Goal: Check status: Check status

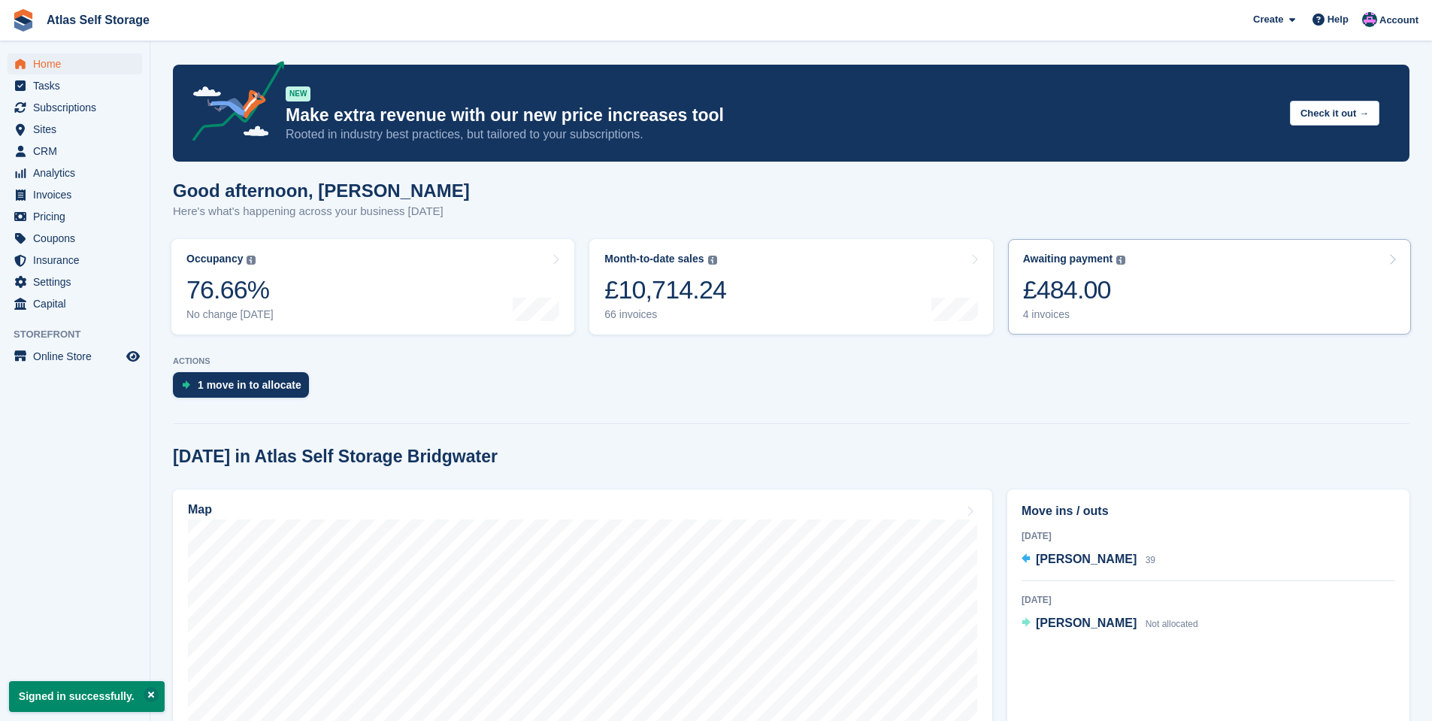
click at [1056, 290] on div "£484.00" at bounding box center [1074, 289] width 103 height 31
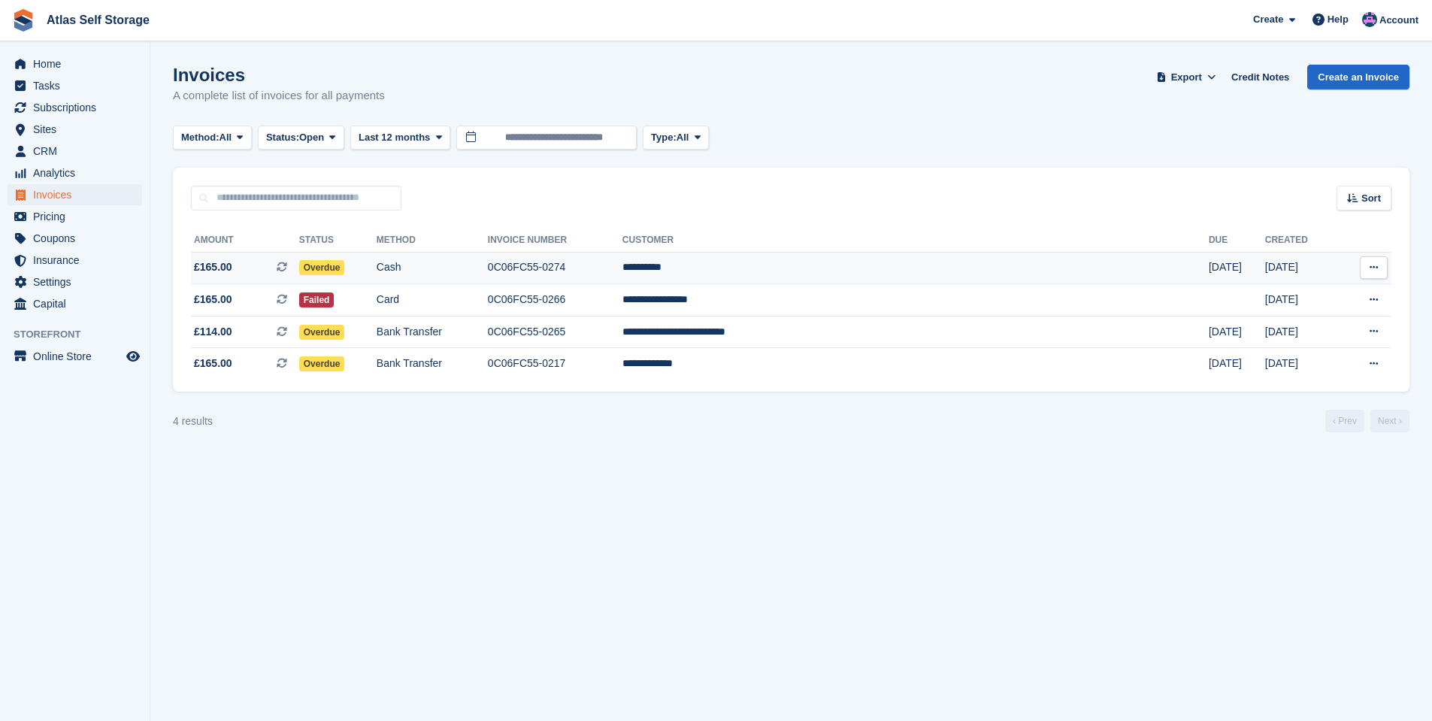
click at [1374, 265] on icon at bounding box center [1374, 267] width 8 height 10
click at [622, 268] on td "0C06FC55-0274" at bounding box center [555, 268] width 135 height 32
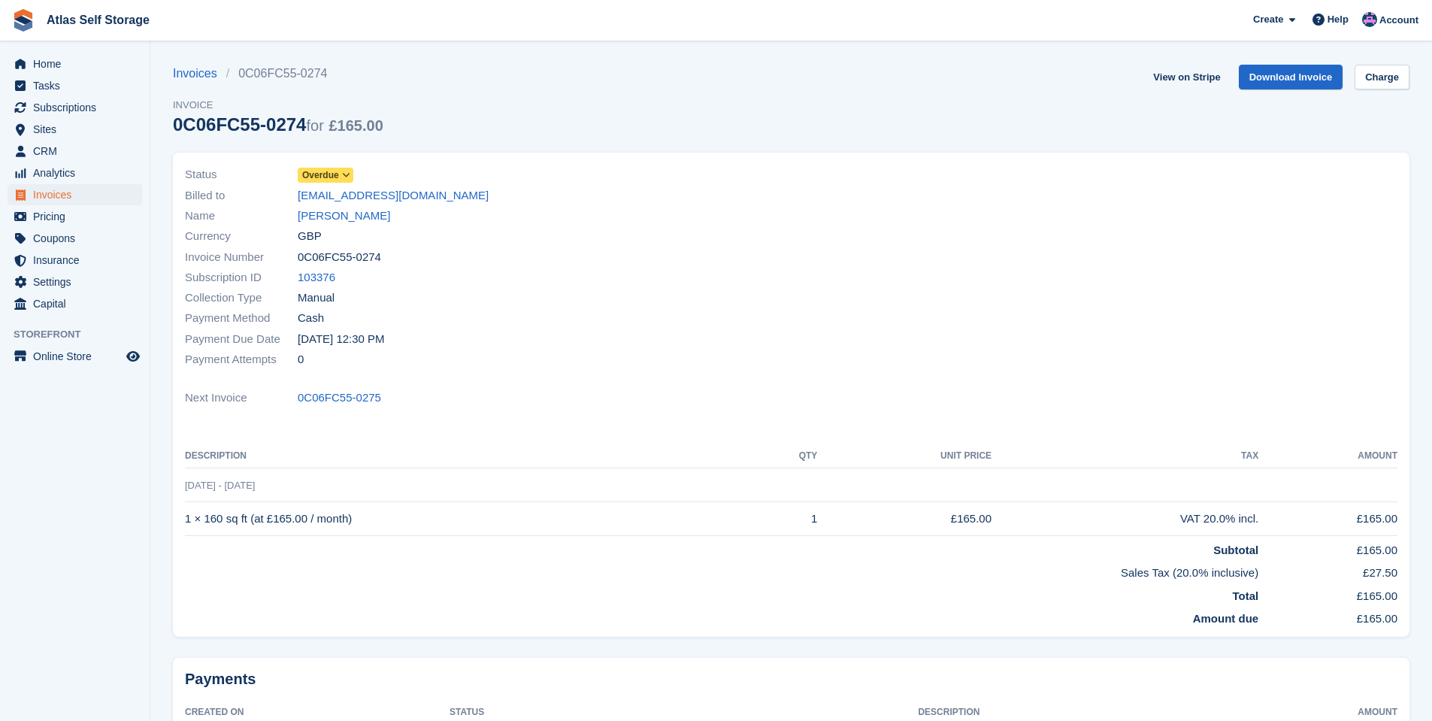
click at [389, 516] on td "1 × 160 sq ft (at £165.00 / month)" at bounding box center [469, 519] width 569 height 34
click at [991, 525] on td "£165.00" at bounding box center [904, 519] width 174 height 34
click at [344, 172] on icon at bounding box center [346, 175] width 8 height 9
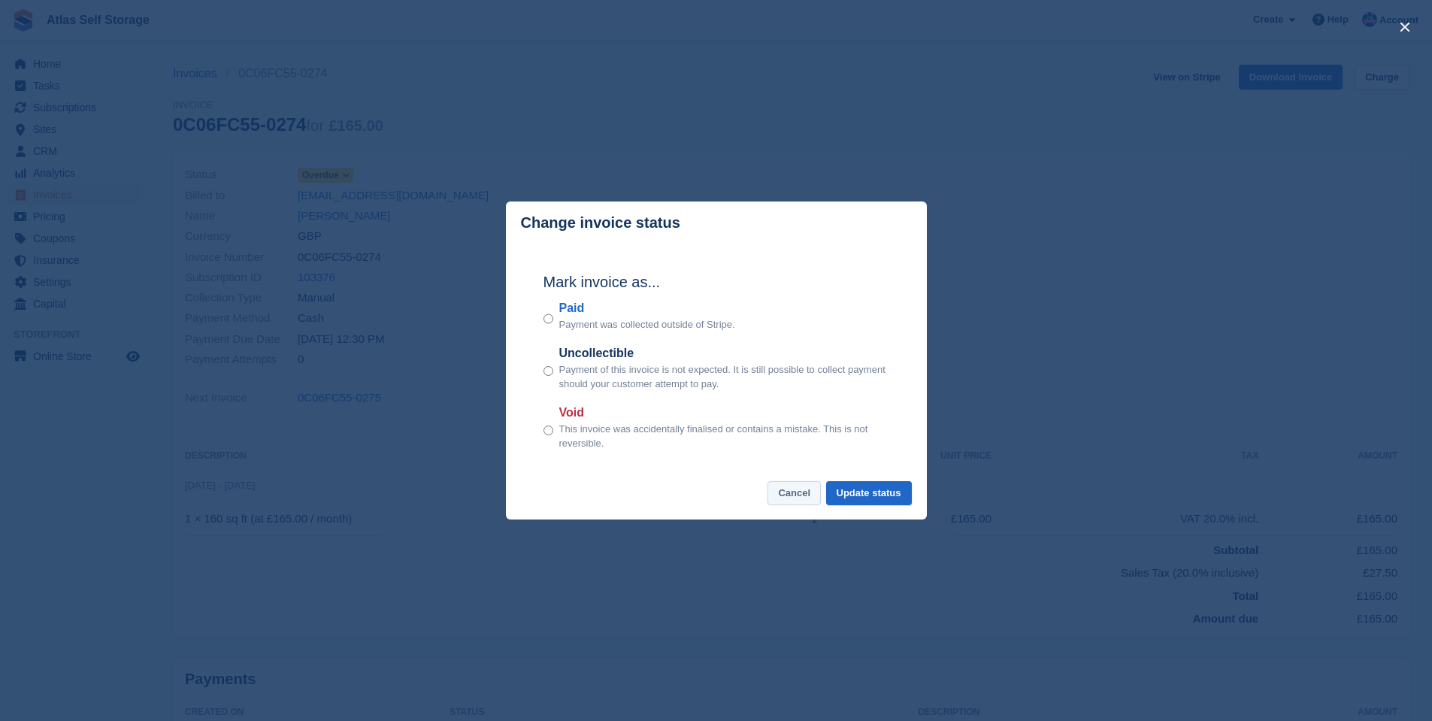
click at [805, 485] on button "Cancel" at bounding box center [794, 493] width 53 height 25
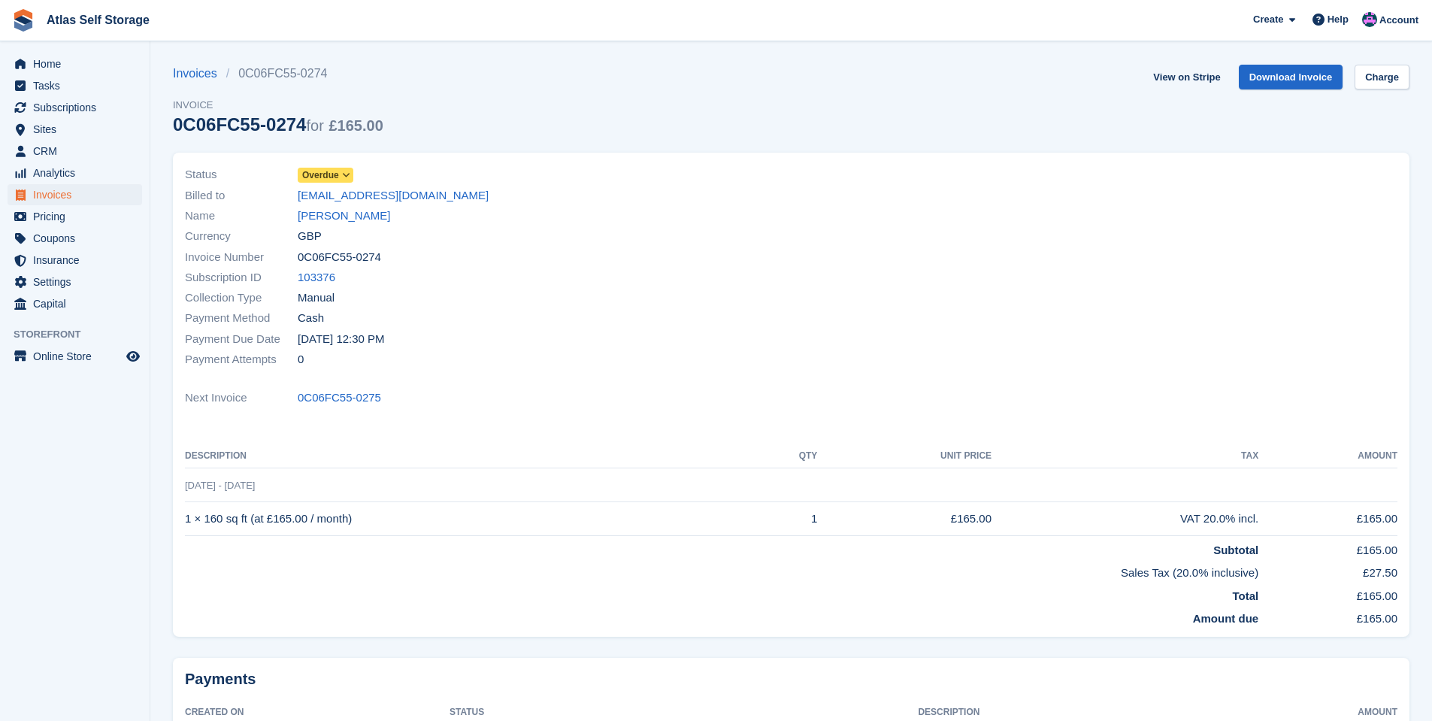
click at [693, 524] on td "1 × 160 sq ft (at £165.00 / month)" at bounding box center [469, 519] width 569 height 34
click at [226, 520] on td "1 × 160 sq ft (at £165.00 / month)" at bounding box center [469, 519] width 569 height 34
